Goal: Transaction & Acquisition: Purchase product/service

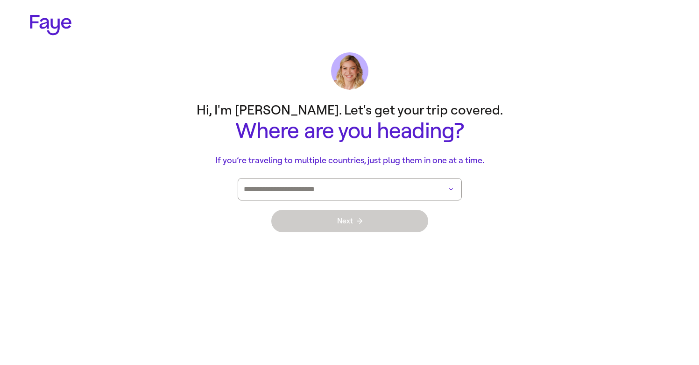
click at [359, 192] on input at bounding box center [337, 188] width 186 height 21
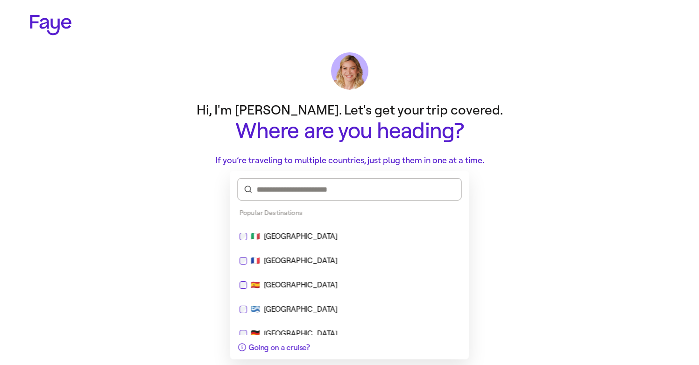
click at [346, 229] on div "🇮🇹 [GEOGRAPHIC_DATA]" at bounding box center [350, 236] width 232 height 22
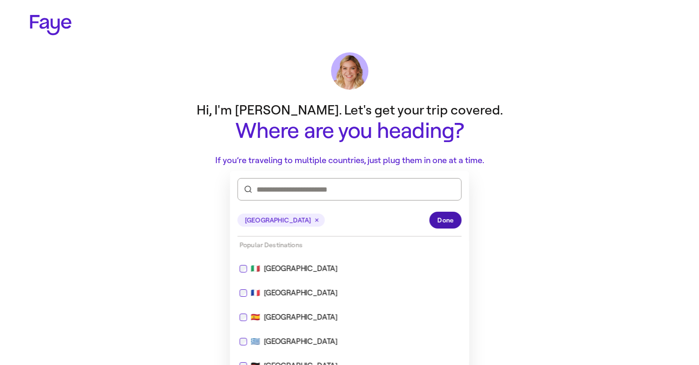
click at [443, 224] on span "Done" at bounding box center [446, 220] width 16 height 10
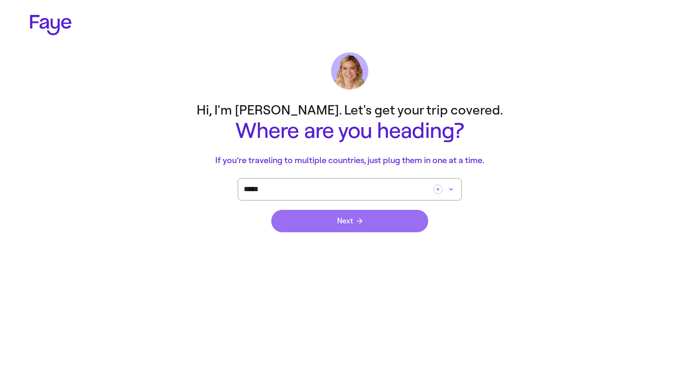
click at [408, 223] on button "Next" at bounding box center [349, 221] width 157 height 22
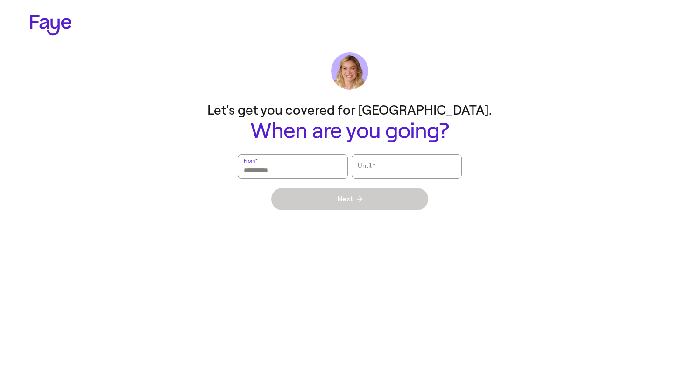
click at [289, 167] on input "From   *" at bounding box center [293, 165] width 98 height 21
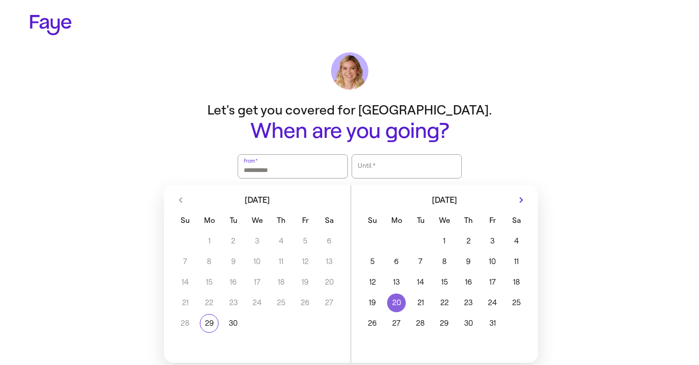
click at [388, 306] on button "20" at bounding box center [396, 302] width 24 height 19
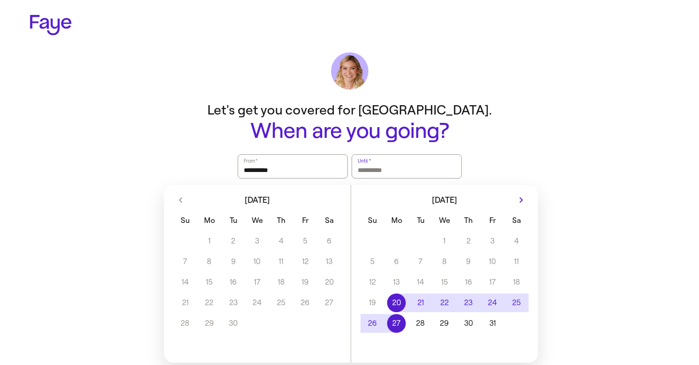
click at [397, 315] on button "27" at bounding box center [396, 323] width 24 height 19
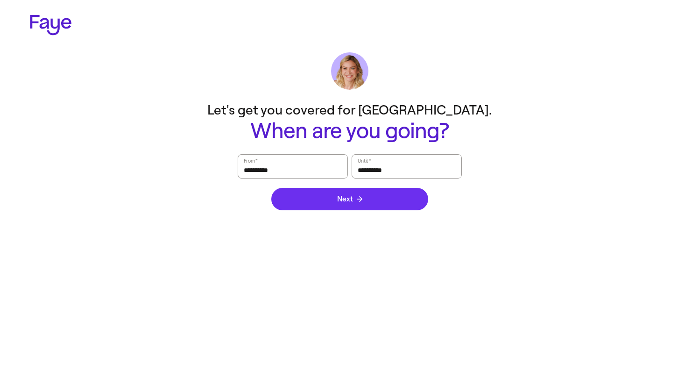
click at [374, 202] on button "Next" at bounding box center [349, 199] width 157 height 22
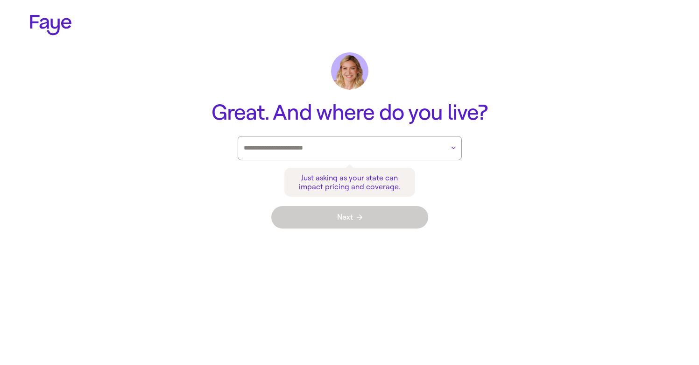
click at [458, 155] on div at bounding box center [350, 148] width 224 height 24
click at [452, 151] on button "button" at bounding box center [454, 148] width 12 height 10
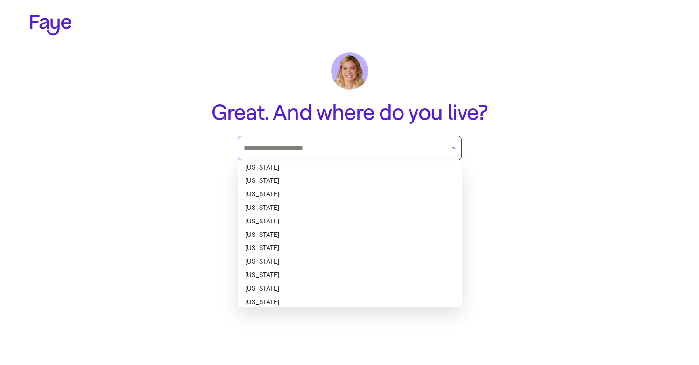
click at [390, 247] on li "[US_STATE]" at bounding box center [350, 248] width 224 height 14
type input "**********"
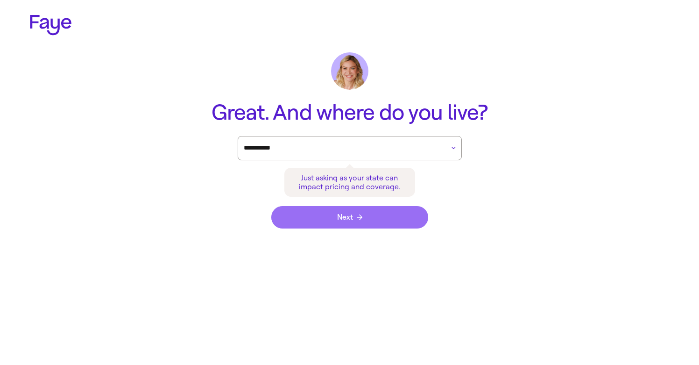
click at [373, 218] on button "Next" at bounding box center [349, 217] width 157 height 22
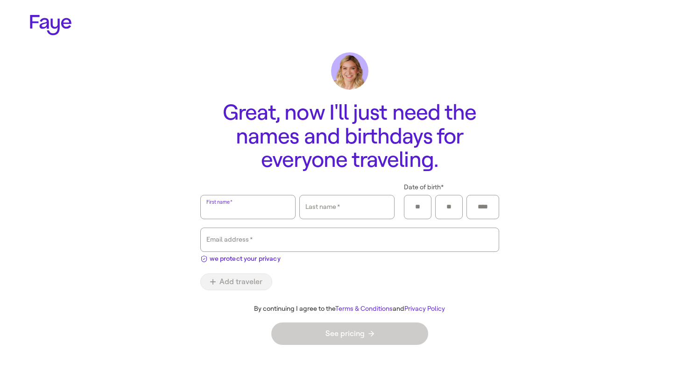
click at [253, 205] on input "First name   *" at bounding box center [247, 206] width 83 height 21
click at [272, 213] on input "First name   *" at bounding box center [247, 206] width 83 height 21
